Goal: Find specific page/section: Locate a particular part of the current website

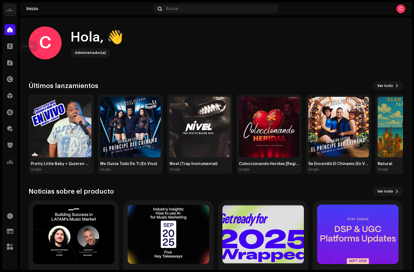
drag, startPoint x: 14, startPoint y: 44, endPoint x: 47, endPoint y: 9, distance: 48.1
click at [15, 43] on div at bounding box center [9, 46] width 11 height 11
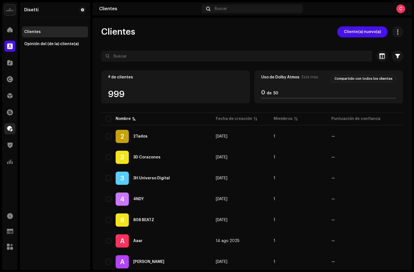
drag, startPoint x: 2, startPoint y: 144, endPoint x: 9, endPoint y: 129, distance: 16.8
click at [2, 144] on div "[PERSON_NAME] Inicio Clientes Catálogo Derechos Distribución Financiar Regalías…" at bounding box center [207, 136] width 414 height 272
click at [10, 127] on span at bounding box center [10, 129] width 6 height 4
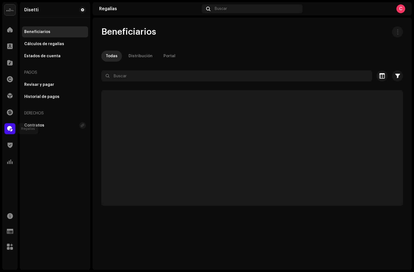
click at [12, 125] on div at bounding box center [9, 128] width 11 height 11
click at [155, 82] on div at bounding box center [252, 86] width 302 height 9
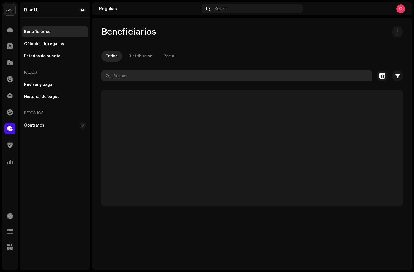
click at [153, 78] on input "text" at bounding box center [236, 76] width 271 height 11
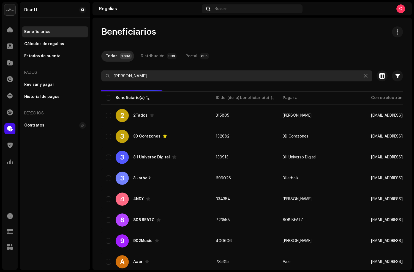
type input "[PERSON_NAME]"
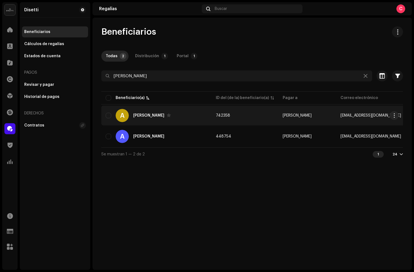
click at [180, 117] on div "A [PERSON_NAME]" at bounding box center [156, 115] width 101 height 13
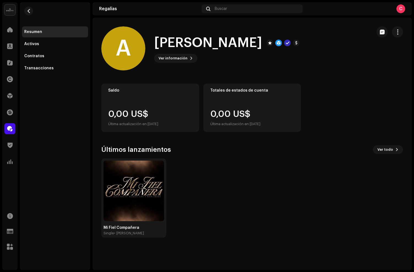
drag, startPoint x: 397, startPoint y: 29, endPoint x: 361, endPoint y: 36, distance: 36.2
click at [396, 30] on span "button" at bounding box center [397, 32] width 5 height 4
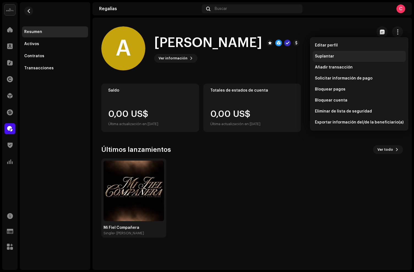
click at [330, 55] on span "Suplantar" at bounding box center [324, 56] width 19 height 4
